Goal: Task Accomplishment & Management: Use online tool/utility

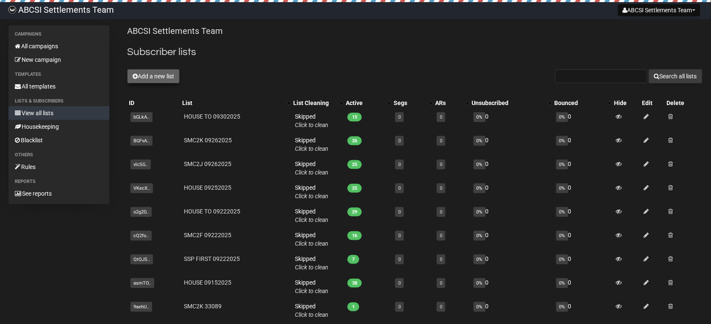
click at [155, 78] on button "Add a new list" at bounding box center [153, 76] width 53 height 14
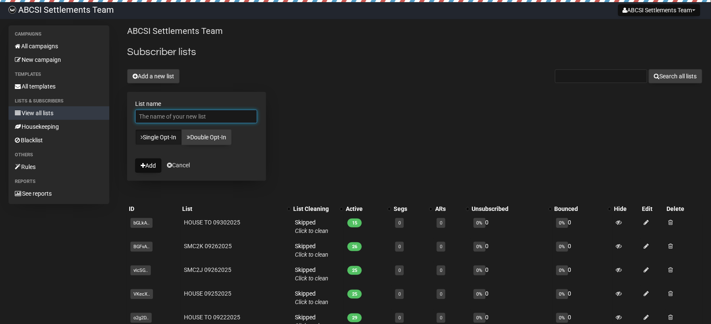
click at [163, 113] on input "List name" at bounding box center [196, 117] width 122 height 14
type input "SMC2J 10062025"
click at [148, 168] on button "Add" at bounding box center [148, 166] width 26 height 14
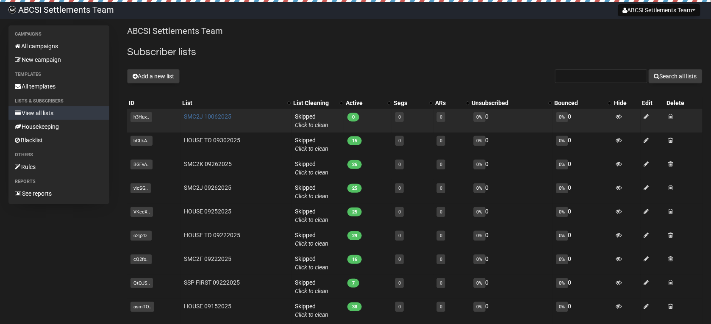
click at [209, 117] on link "SMC2J 10062025" at bounding box center [207, 116] width 47 height 7
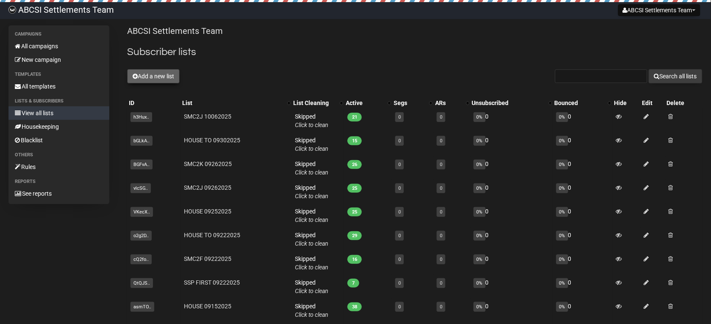
click at [157, 81] on button "Add a new list" at bounding box center [153, 76] width 53 height 14
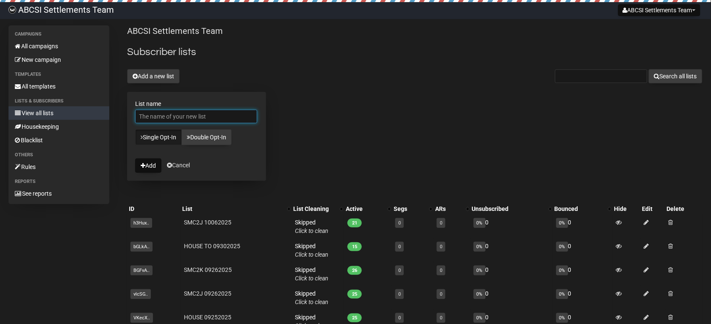
click at [162, 122] on input "List name" at bounding box center [196, 117] width 122 height 14
type input "SMC2K 10062025"
click at [141, 171] on button "Add" at bounding box center [148, 166] width 26 height 14
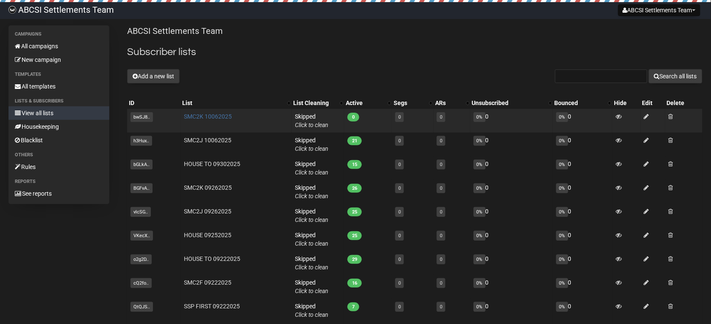
click at [193, 114] on link "SMC2K 10062025" at bounding box center [208, 116] width 48 height 7
